Goal: Task Accomplishment & Management: Manage account settings

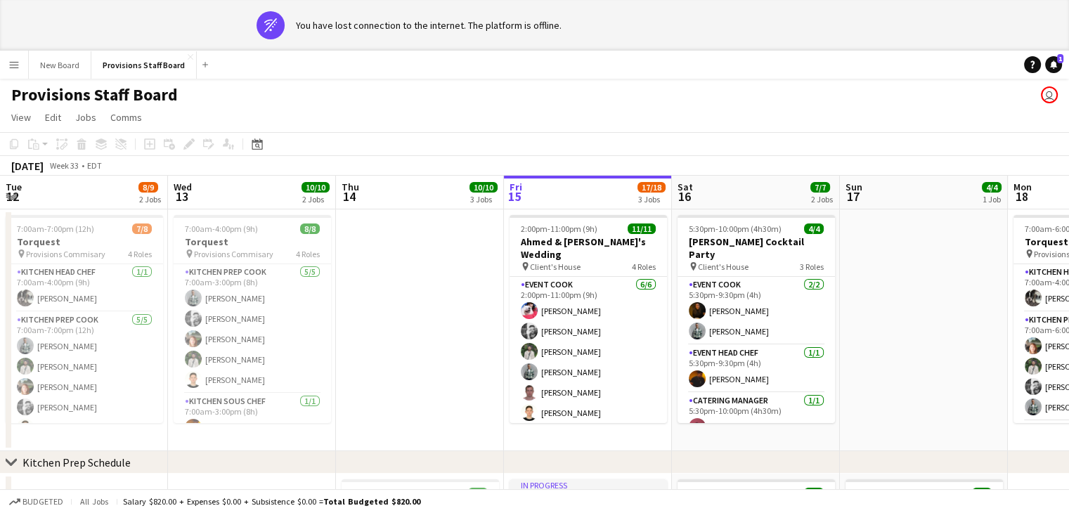
scroll to position [0, 289]
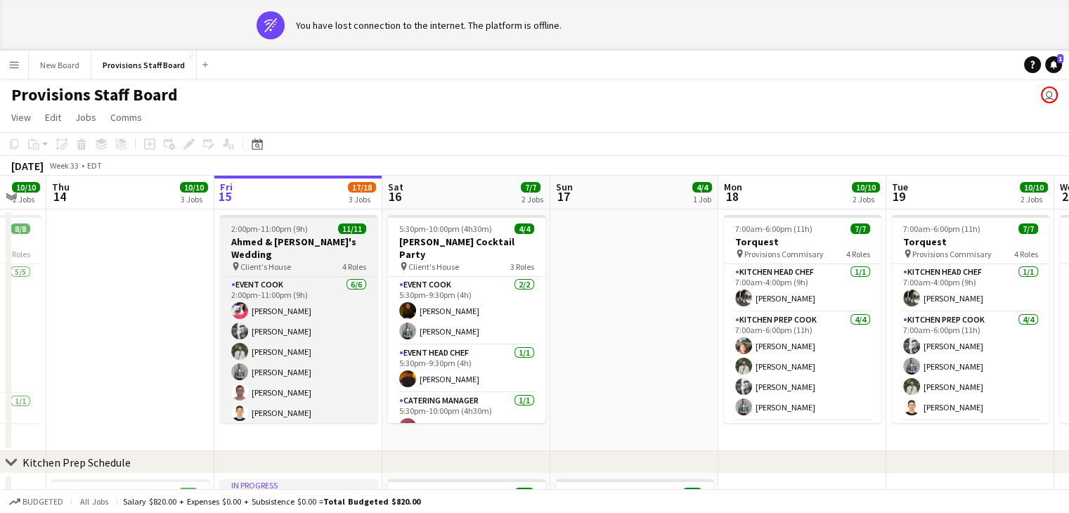
click at [286, 235] on app-job-card "2:00pm-11:00pm (9h) 11/11 [PERSON_NAME] & [PERSON_NAME]'s Wedding pin Client's …" at bounding box center [298, 319] width 157 height 208
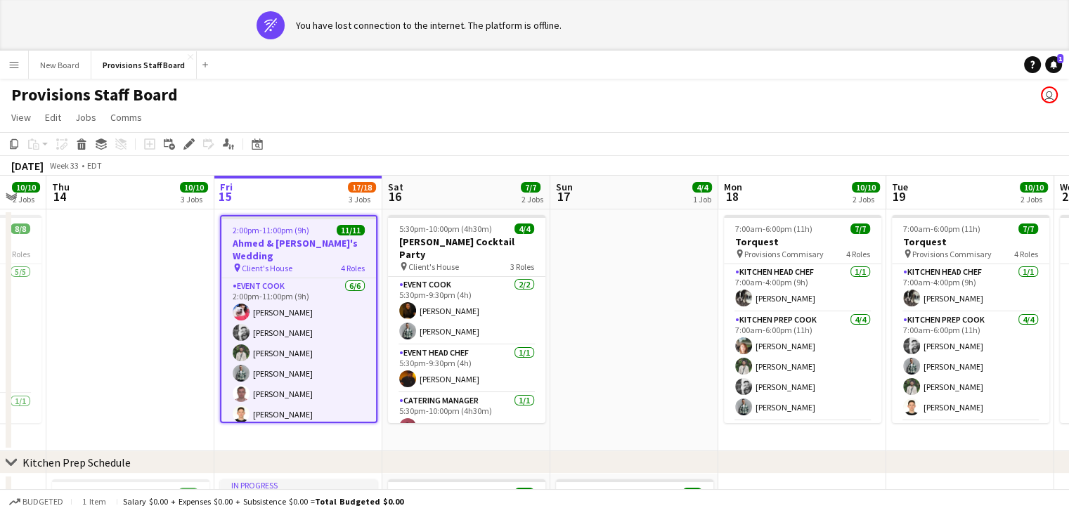
click at [286, 235] on span "2:00pm-11:00pm (9h)" at bounding box center [271, 230] width 77 height 11
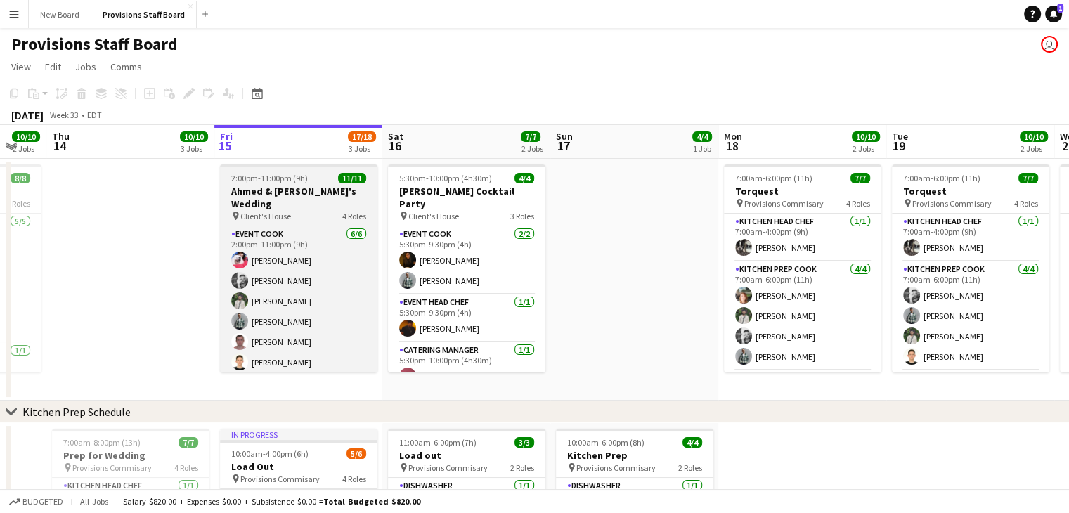
click at [291, 196] on h3 "Ahmed & [PERSON_NAME]'s Wedding" at bounding box center [298, 197] width 157 height 25
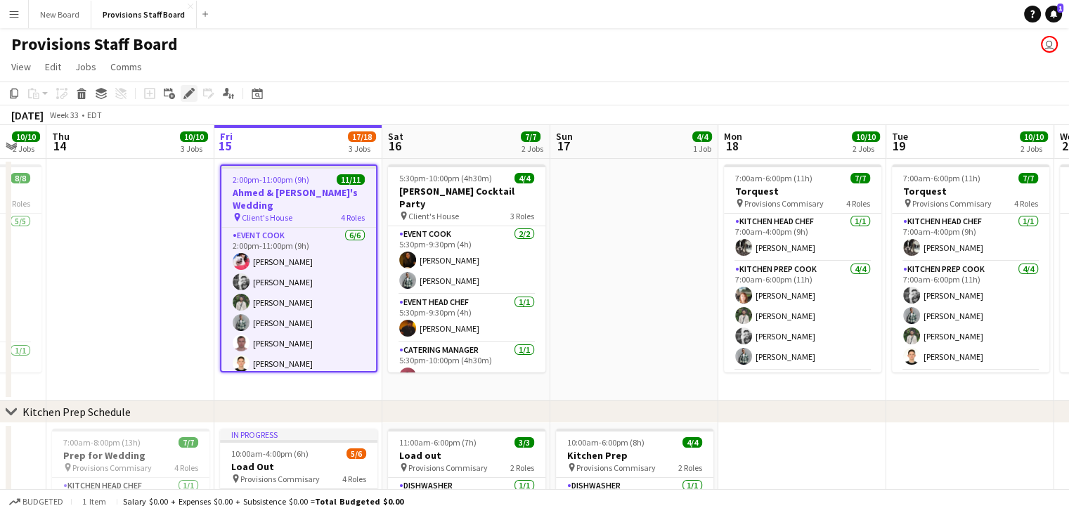
click at [190, 95] on icon at bounding box center [189, 94] width 8 height 8
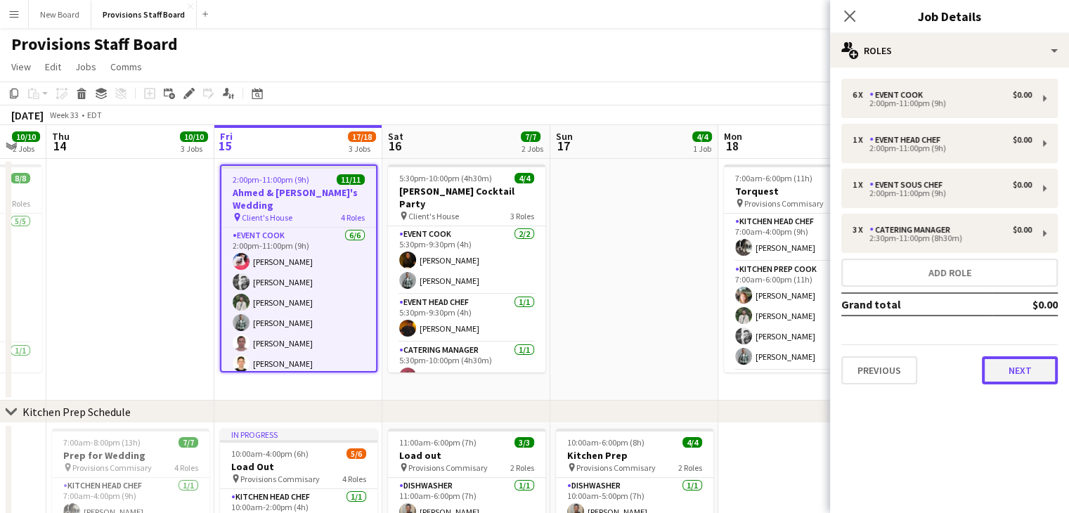
click at [992, 363] on button "Next" at bounding box center [1019, 370] width 76 height 28
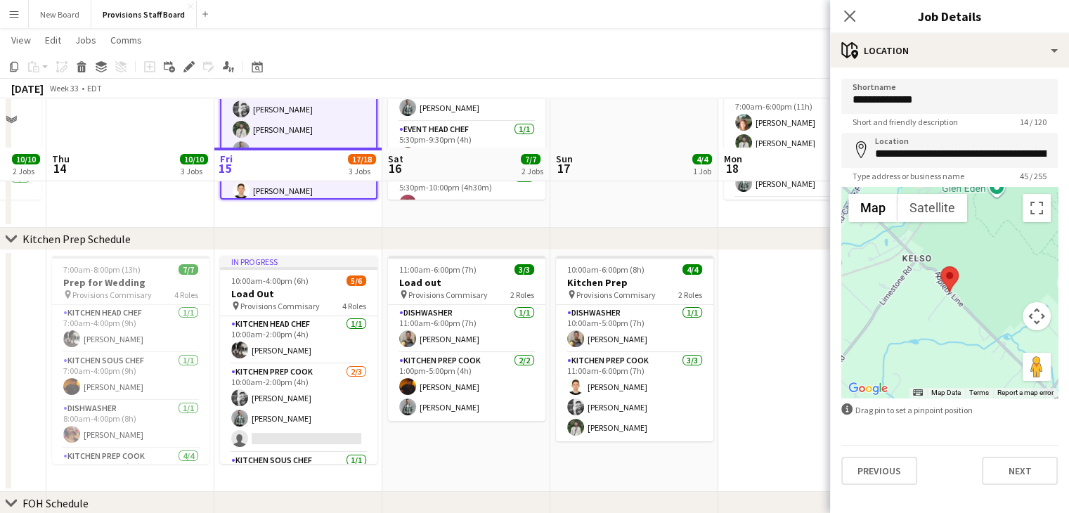
scroll to position [221, 0]
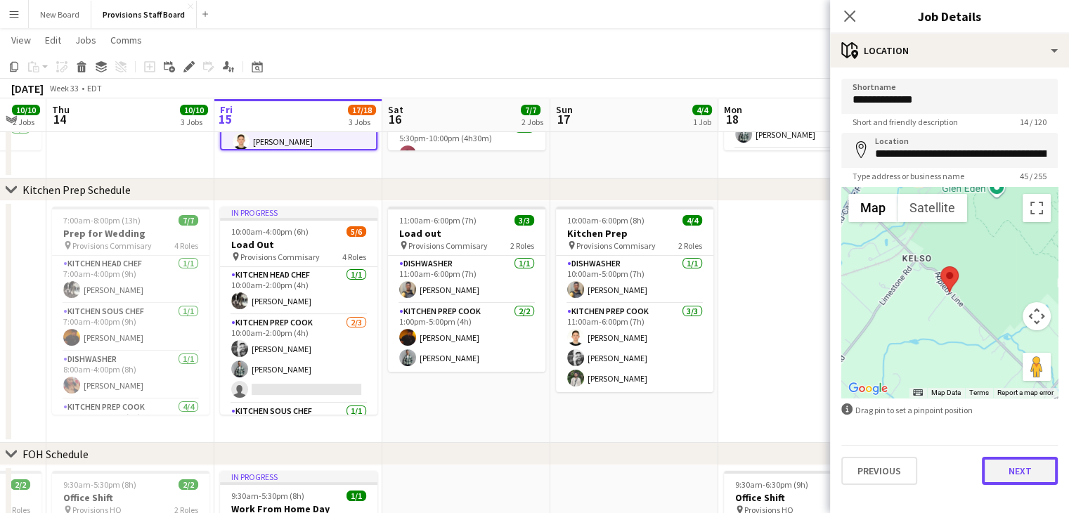
click at [1012, 462] on button "Next" at bounding box center [1019, 471] width 76 height 28
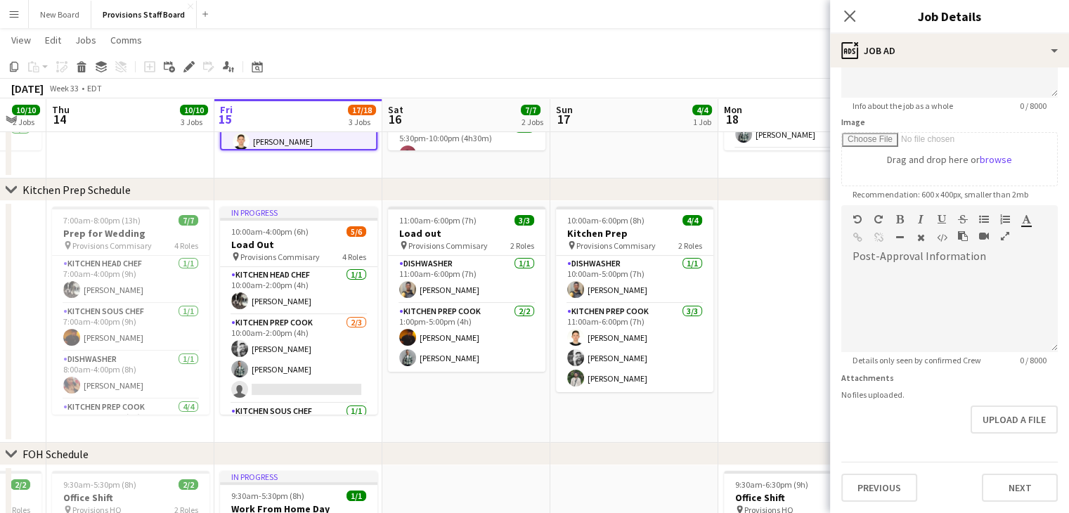
scroll to position [235, 0]
